Goal: Transaction & Acquisition: Purchase product/service

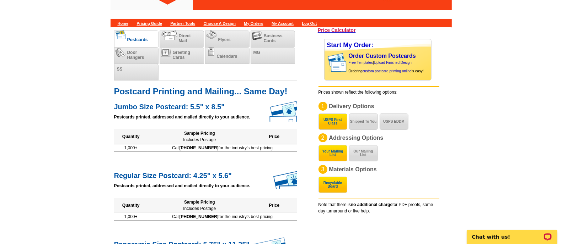
scroll to position [18, 0]
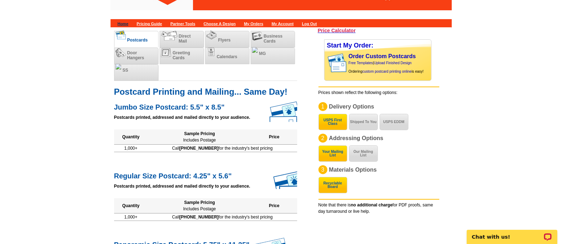
click at [123, 22] on link "Home" at bounding box center [123, 24] width 11 height 4
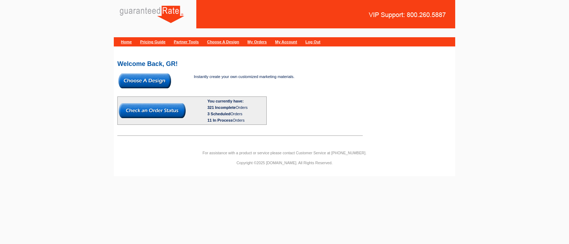
click at [162, 79] on img at bounding box center [144, 81] width 53 height 15
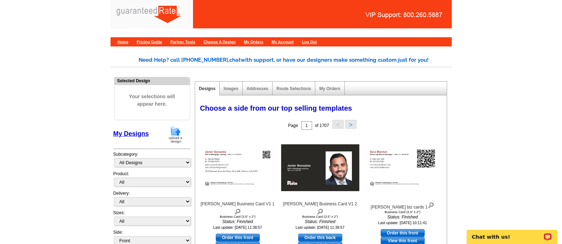
click at [170, 137] on img at bounding box center [175, 135] width 18 height 18
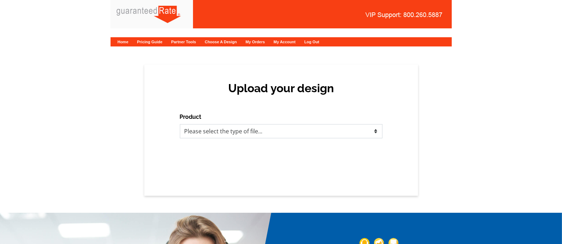
click at [214, 135] on select "Please select the type of file... Postcards Calendars Business Cards Letters an…" at bounding box center [281, 131] width 203 height 14
select select "1"
click at [180, 124] on select "Please select the type of file... Postcards Calendars Business Cards Letters an…" at bounding box center [281, 131] width 203 height 14
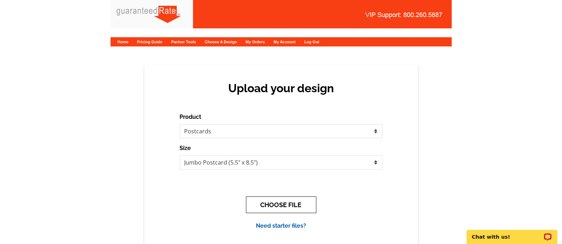
click at [287, 201] on button "CHOOSE FILE" at bounding box center [281, 205] width 70 height 17
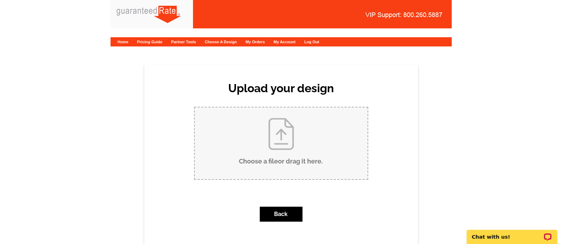
click at [287, 139] on input "Choose a file or drag it here ." at bounding box center [281, 144] width 173 height 72
type input "C:\fakepath\S.Blanton Post card.pdf"
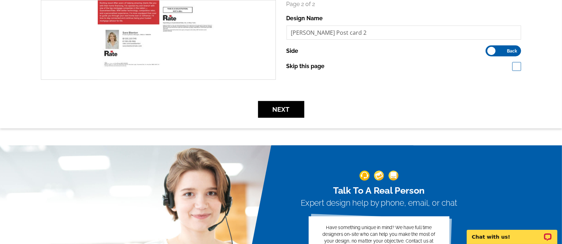
scroll to position [244, 0]
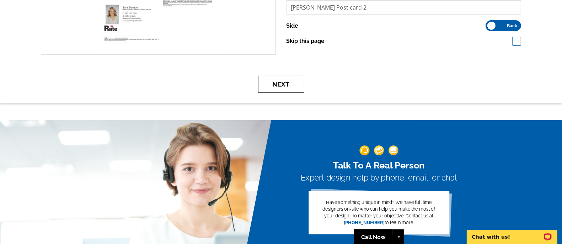
click at [277, 87] on button "Next" at bounding box center [281, 84] width 46 height 17
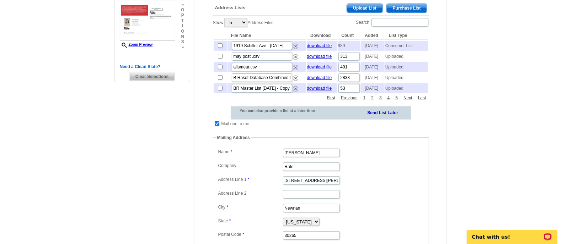
scroll to position [168, 0]
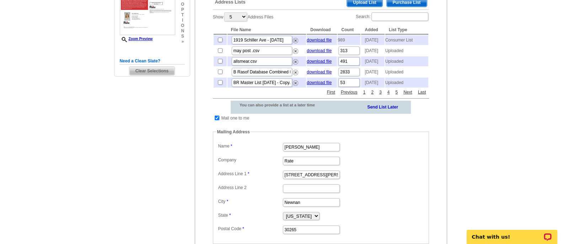
click at [216, 120] on input "checkbox" at bounding box center [217, 118] width 5 height 5
checkbox input "false"
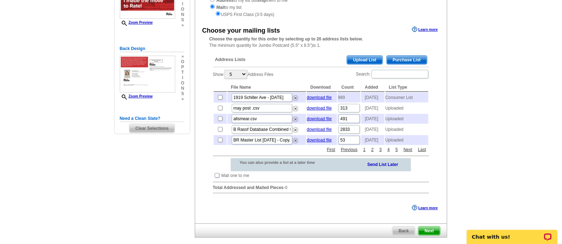
scroll to position [111, 0]
click at [220, 142] on input "checkbox" at bounding box center [220, 140] width 5 height 5
checkbox input "true"
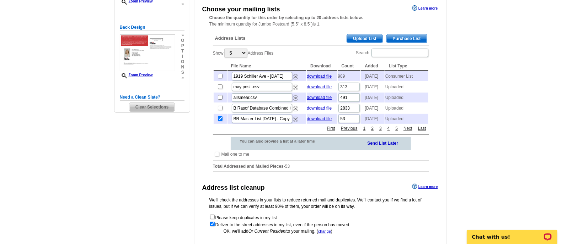
scroll to position [214, 0]
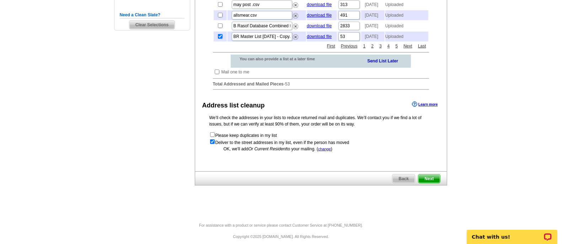
click at [434, 183] on span "Next" at bounding box center [428, 179] width 21 height 9
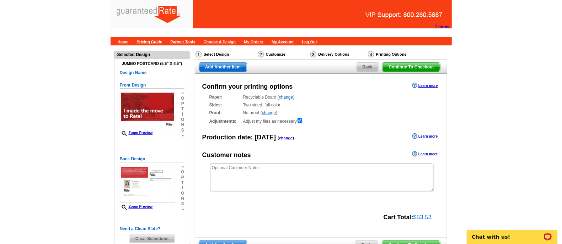
click at [541, 109] on main "Need Help? call [PHONE_NUMBER], chat with support, or have our designers make s…" at bounding box center [281, 167] width 562 height 244
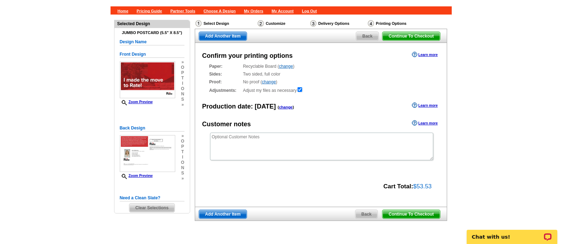
scroll to position [73, 0]
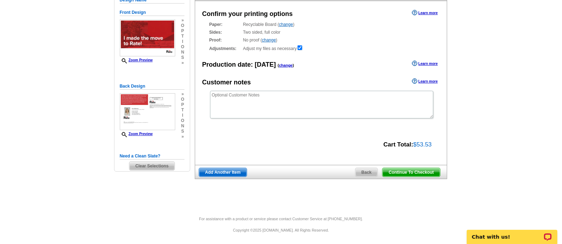
click at [431, 173] on span "Continue To Checkout" at bounding box center [410, 172] width 57 height 9
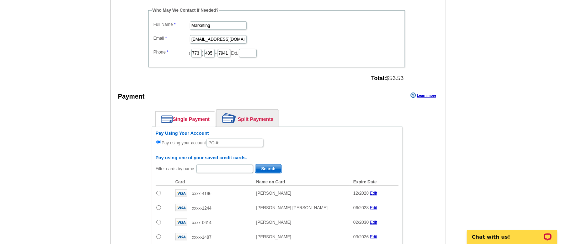
scroll to position [219, 0]
click at [558, 28] on main "Add Another Item Checkout Order Name: My Order [DATE] Save Order Review your or…" at bounding box center [281, 137] width 562 height 620
